Goal: Information Seeking & Learning: Learn about a topic

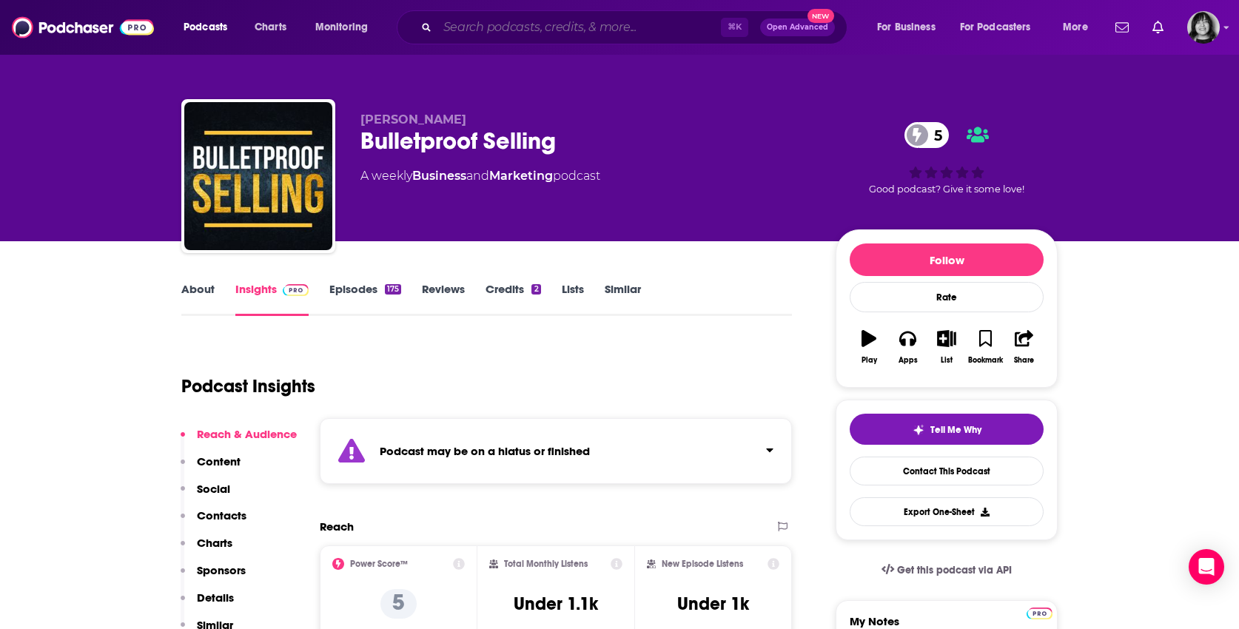
click at [491, 26] on input "Search podcasts, credits, & more..." at bounding box center [578, 28] width 283 height 24
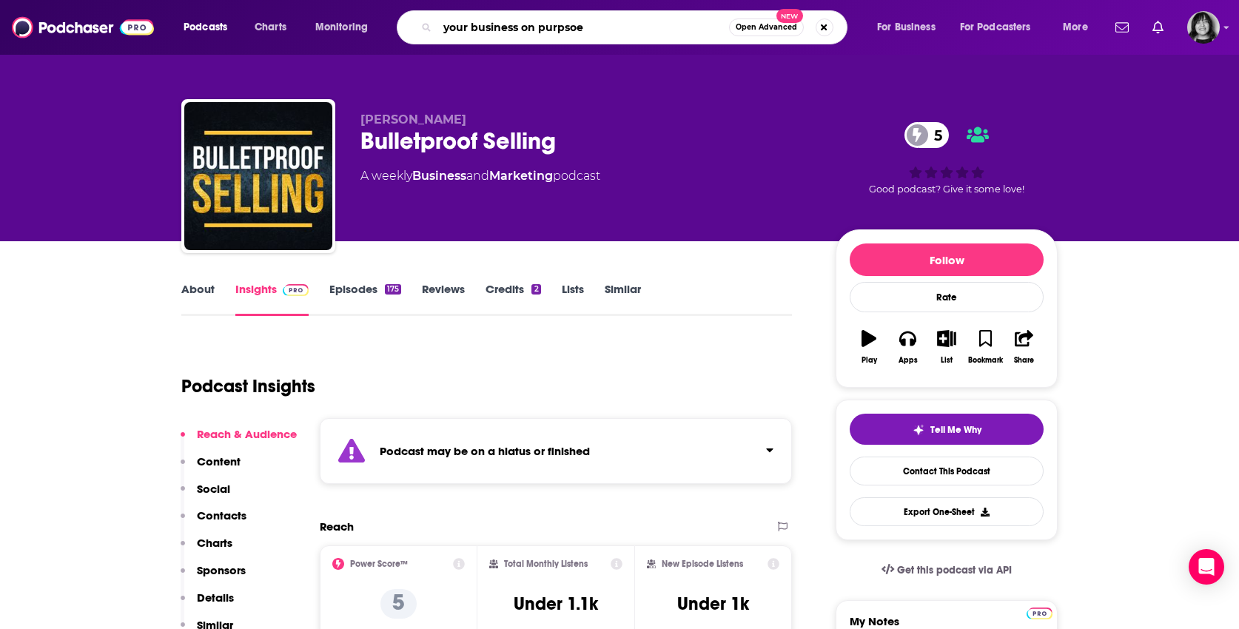
type input "your business on purpsoe"
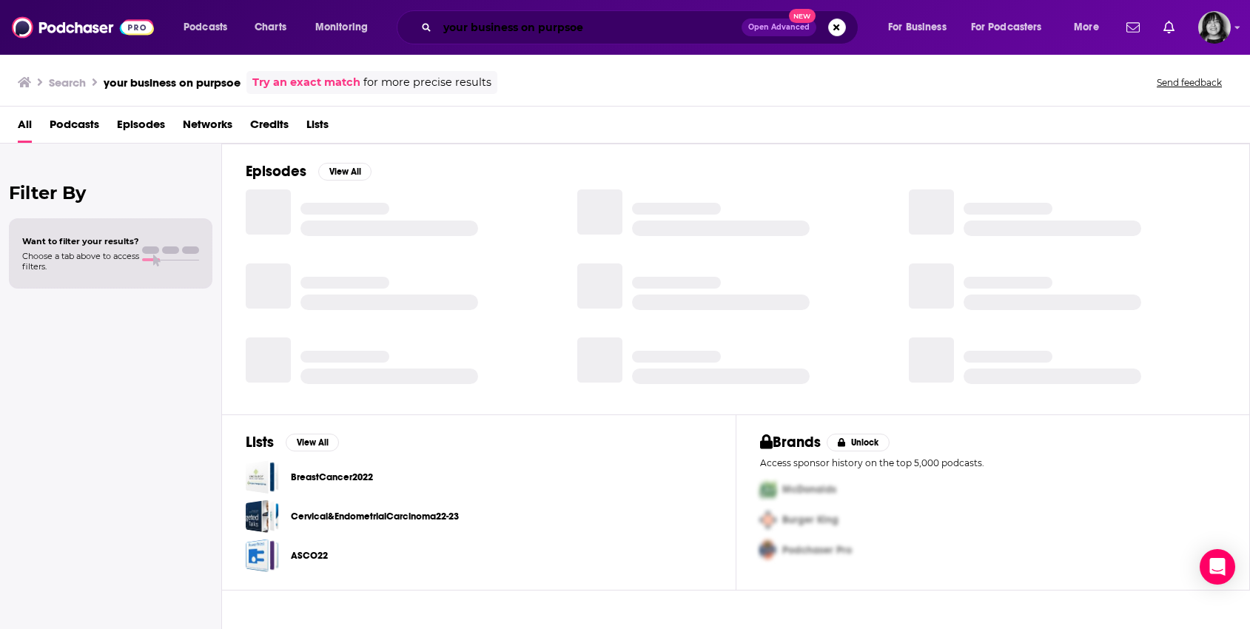
click at [611, 24] on input "your business on purpsoe" at bounding box center [589, 28] width 304 height 24
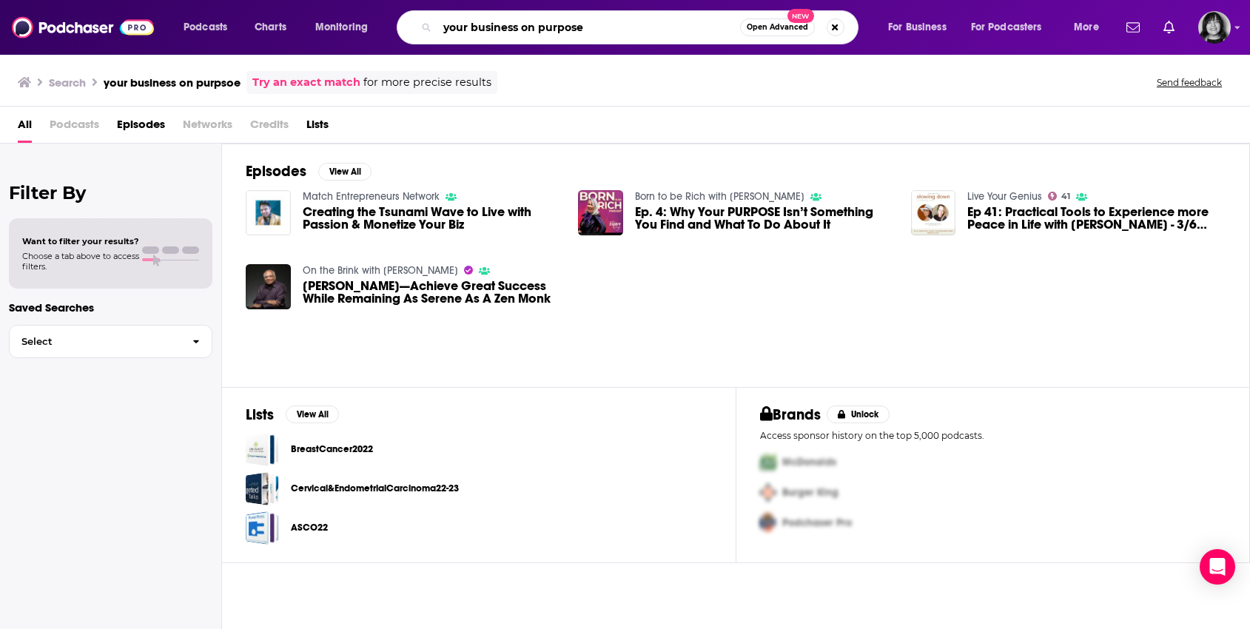
type input "your business on purpose"
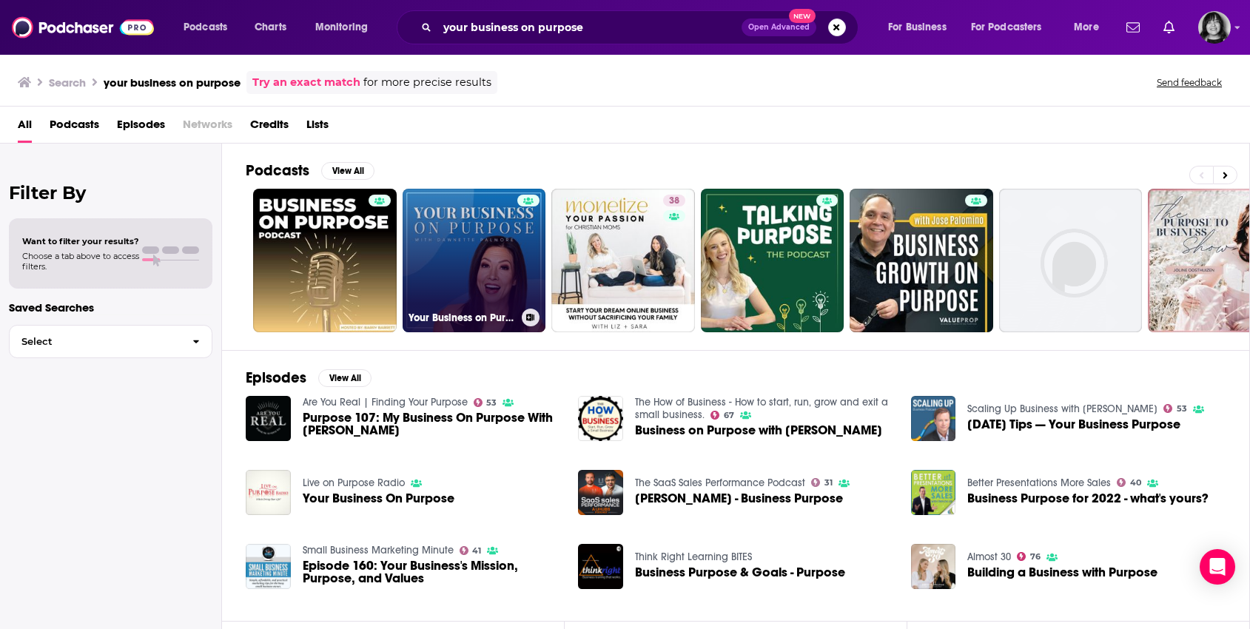
click at [479, 246] on link "Your Business on Purpose" at bounding box center [475, 261] width 144 height 144
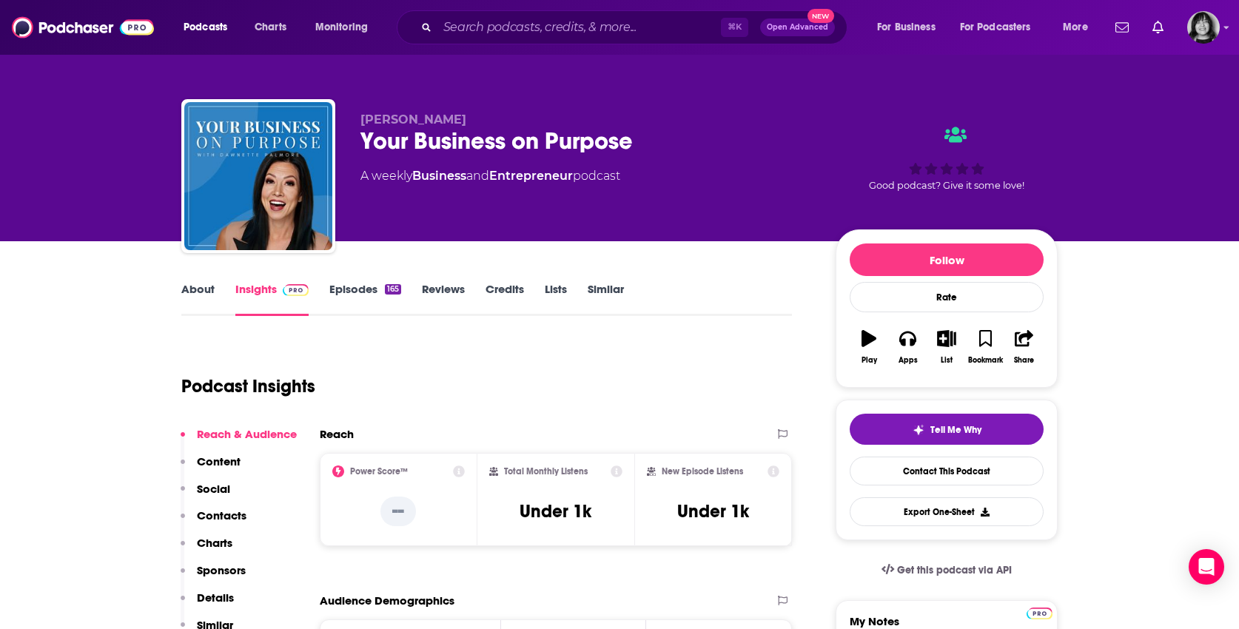
click at [184, 289] on link "About" at bounding box center [197, 299] width 33 height 34
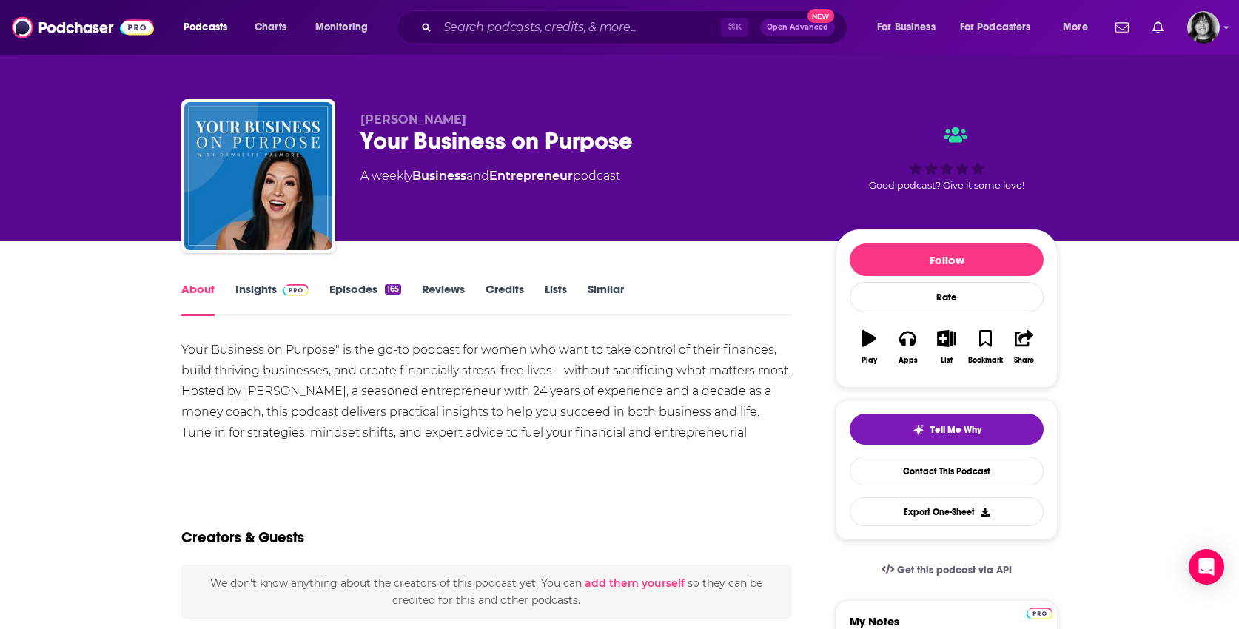
drag, startPoint x: 764, startPoint y: 434, endPoint x: 121, endPoint y: 353, distance: 648.1
copy div "Your Business on Purpose" is the go-to podcast for women who want to take contr…"
click at [255, 292] on link "Insights" at bounding box center [271, 299] width 73 height 34
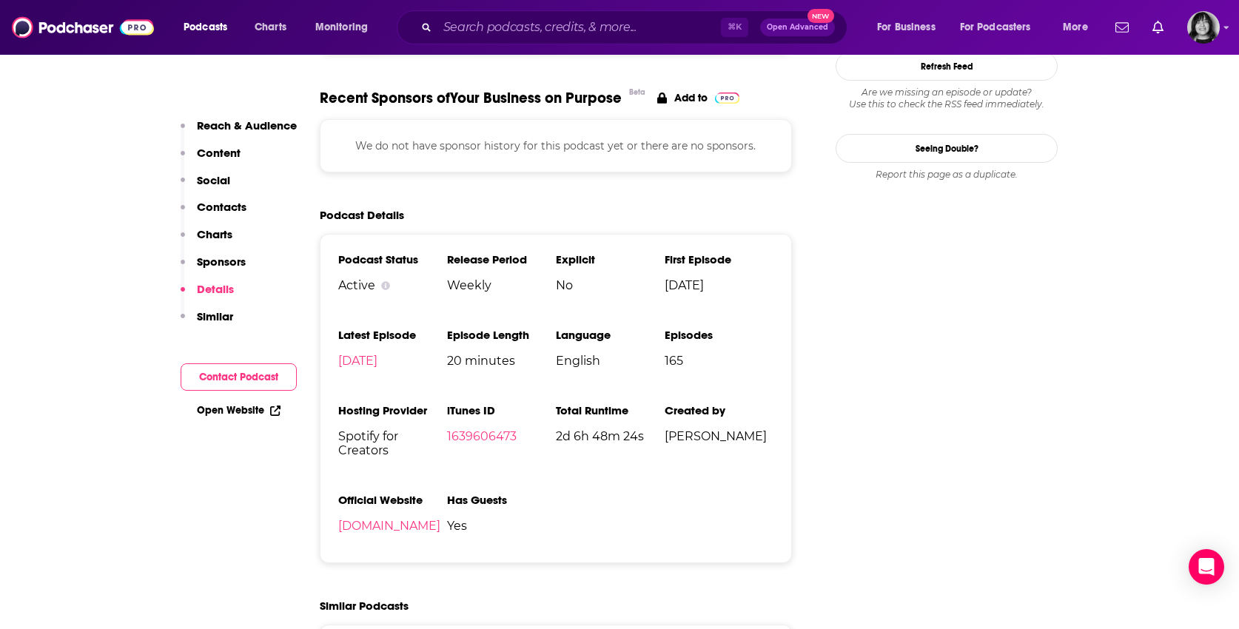
scroll to position [1725, 0]
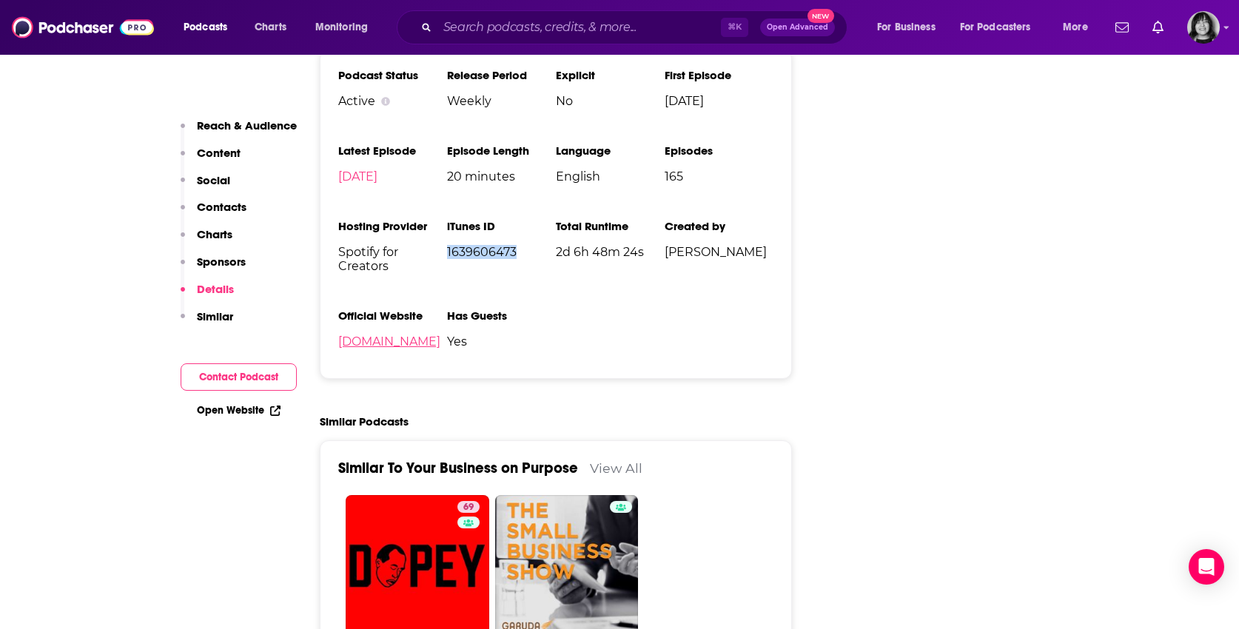
click at [438, 336] on link "[DOMAIN_NAME]" at bounding box center [389, 341] width 102 height 14
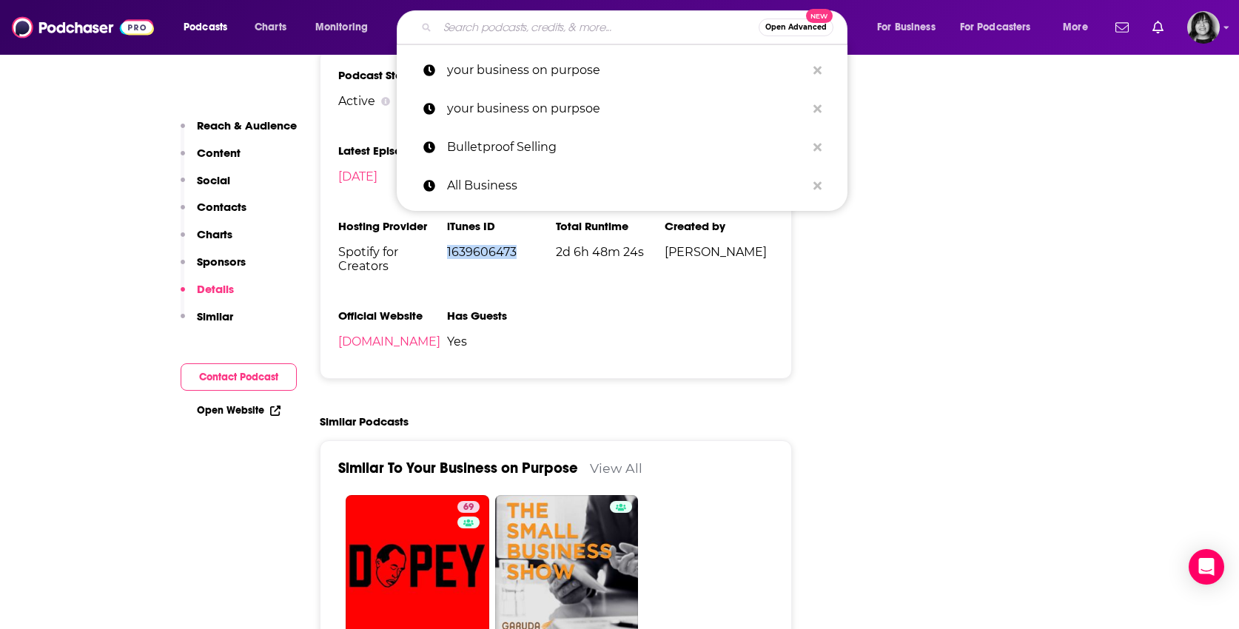
click at [550, 30] on input "Search podcasts, credits, & more..." at bounding box center [597, 28] width 321 height 24
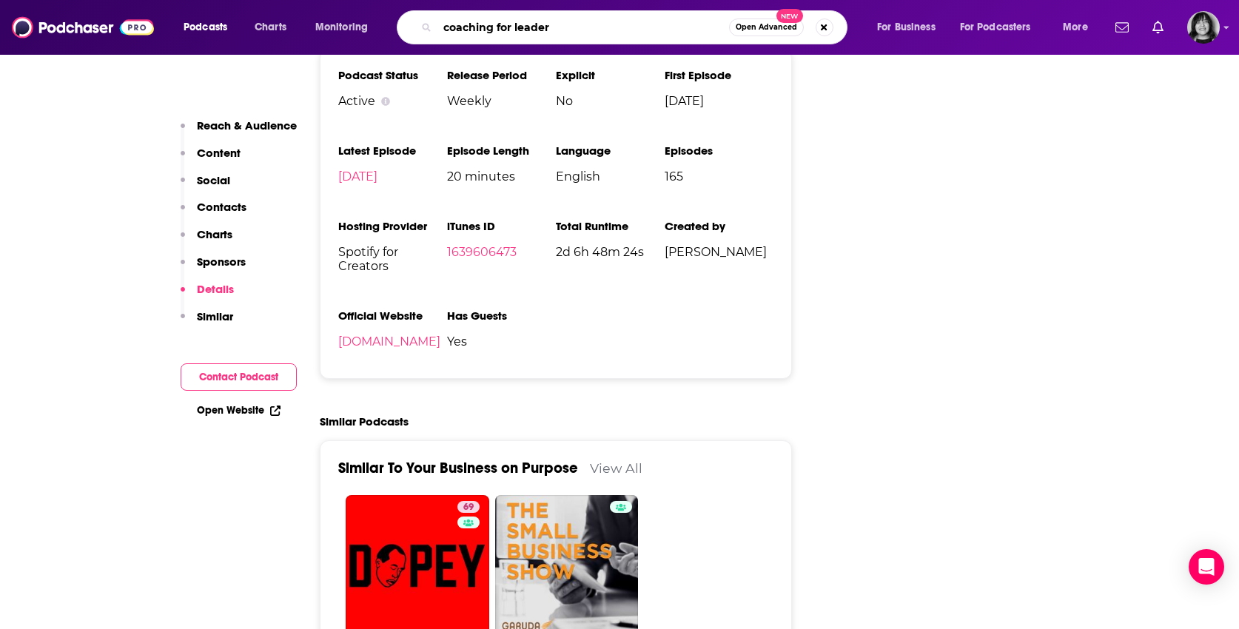
type input "coaching for leaders"
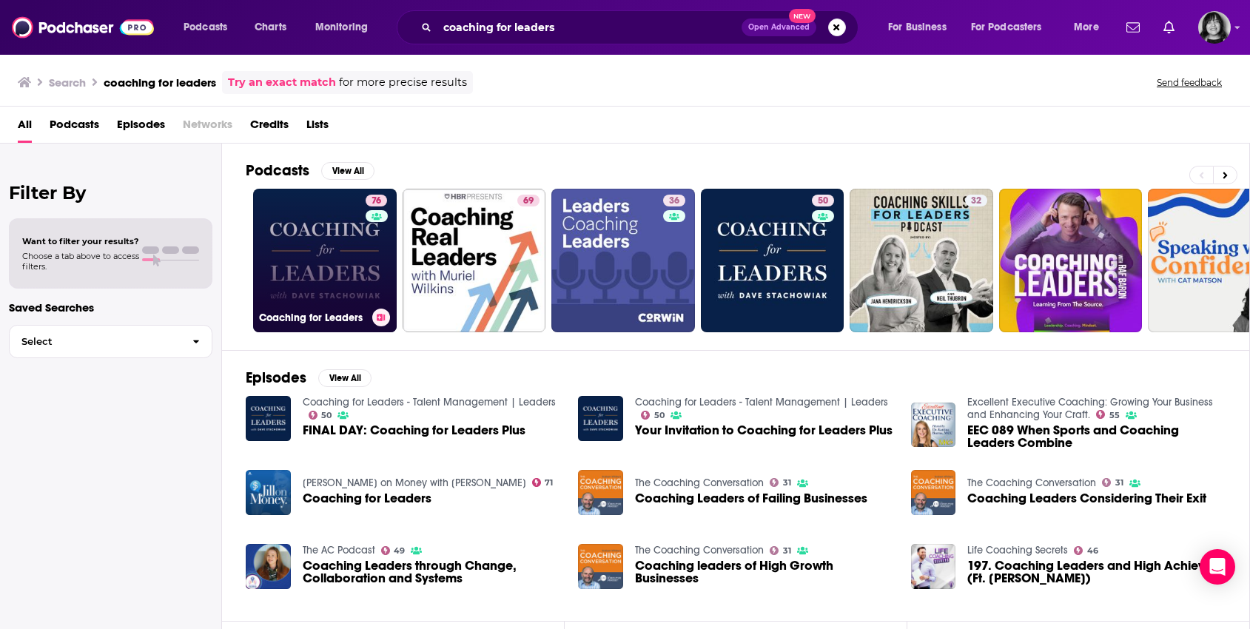
click at [320, 252] on link "76 Coaching for Leaders" at bounding box center [325, 261] width 144 height 144
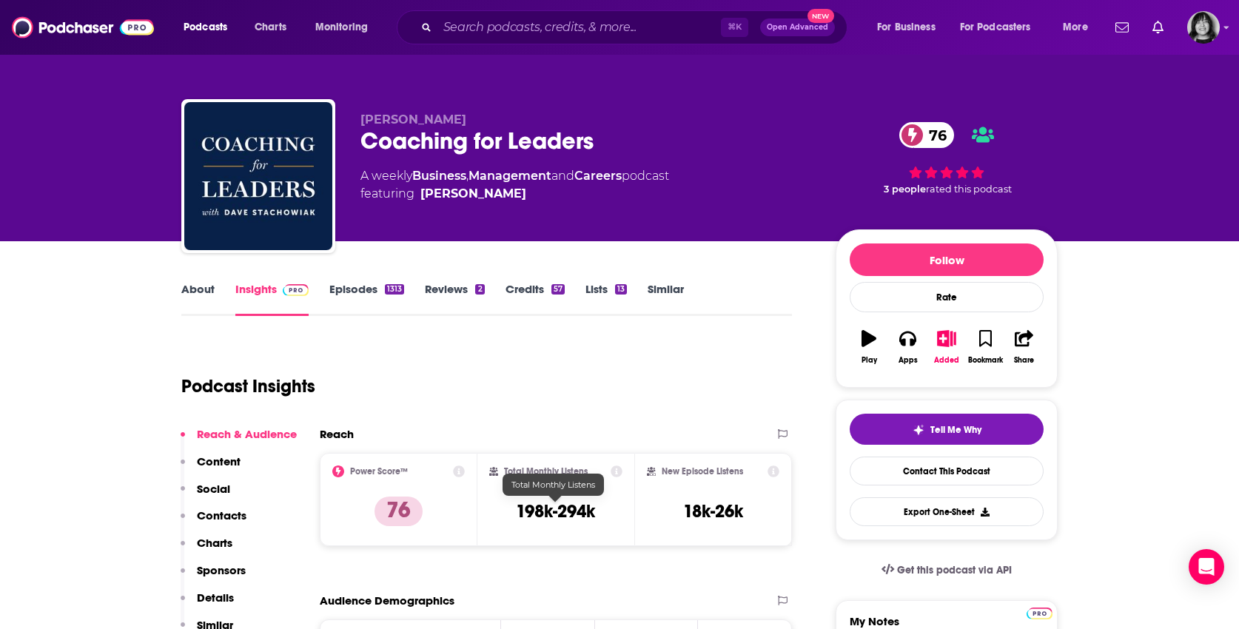
click at [571, 513] on h3 "198k-294k" at bounding box center [555, 511] width 79 height 22
copy div "198k-294k"
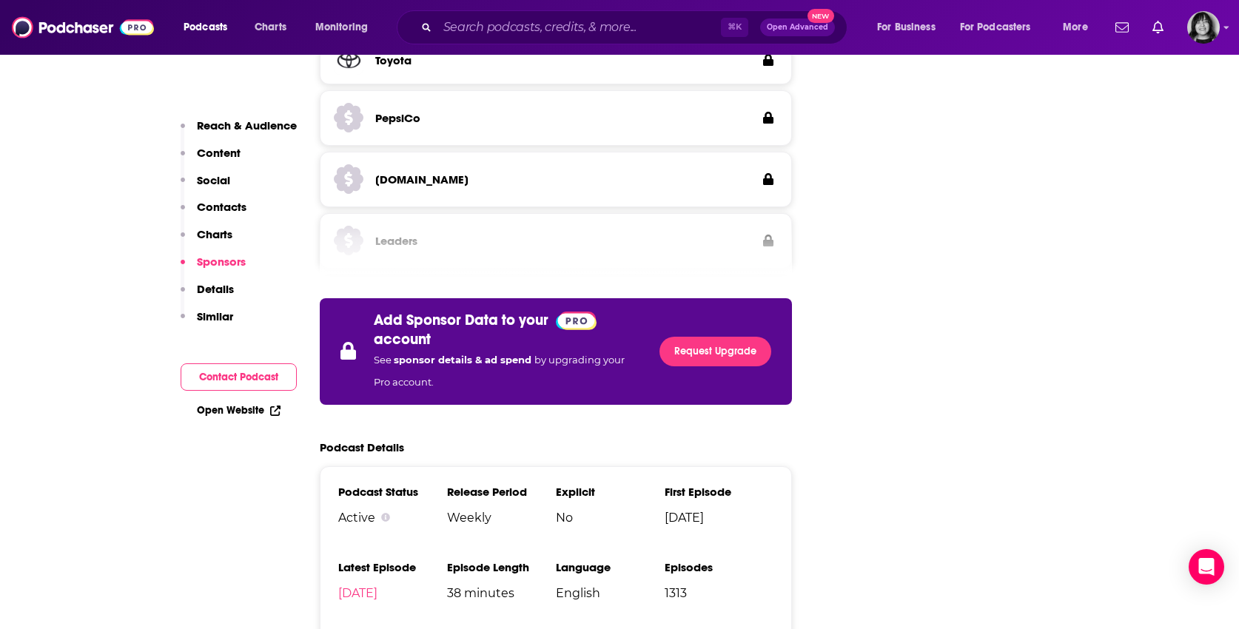
scroll to position [2651, 0]
